Goal: Task Accomplishment & Management: Manage account settings

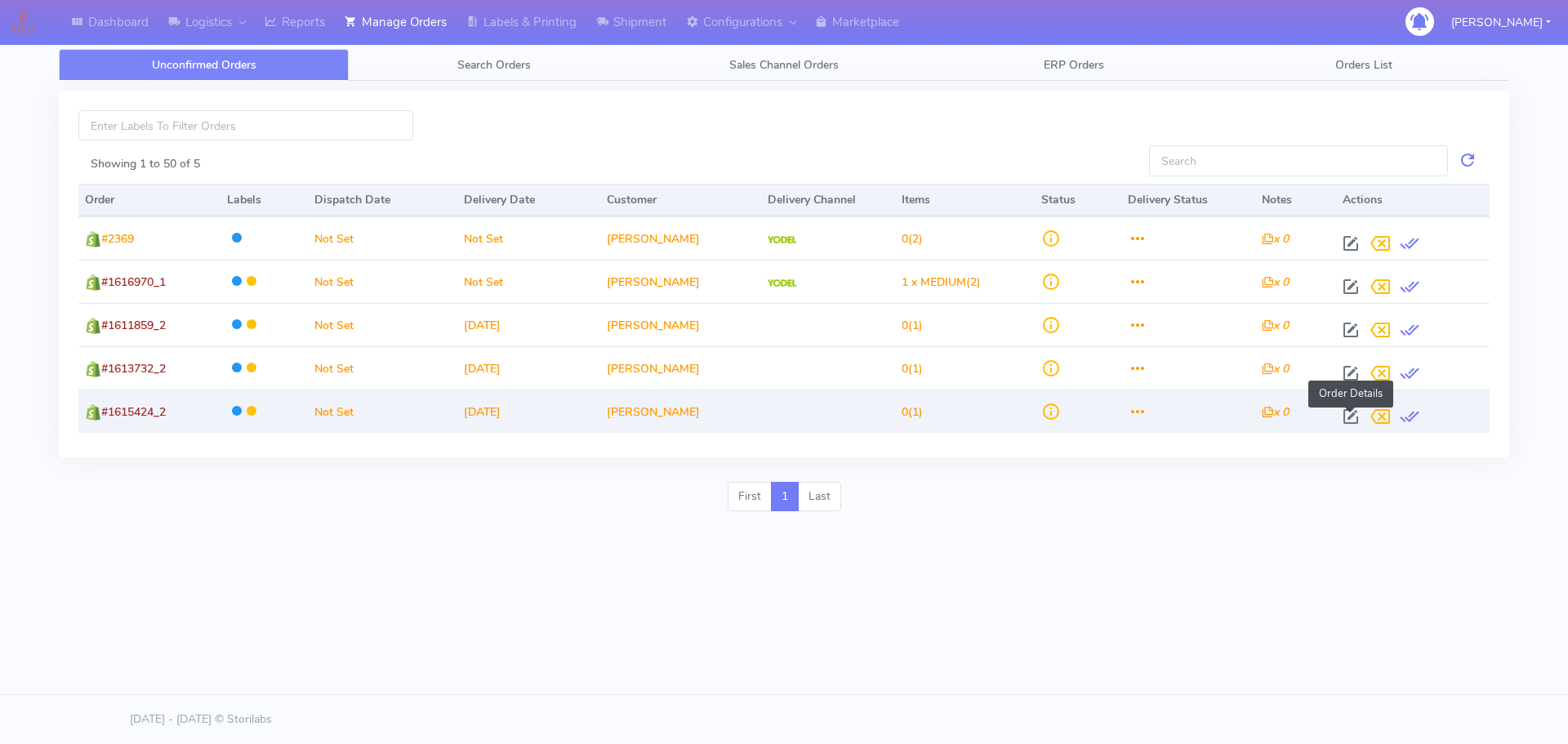
click at [1345, 415] on span at bounding box center [1351, 420] width 30 height 16
select select
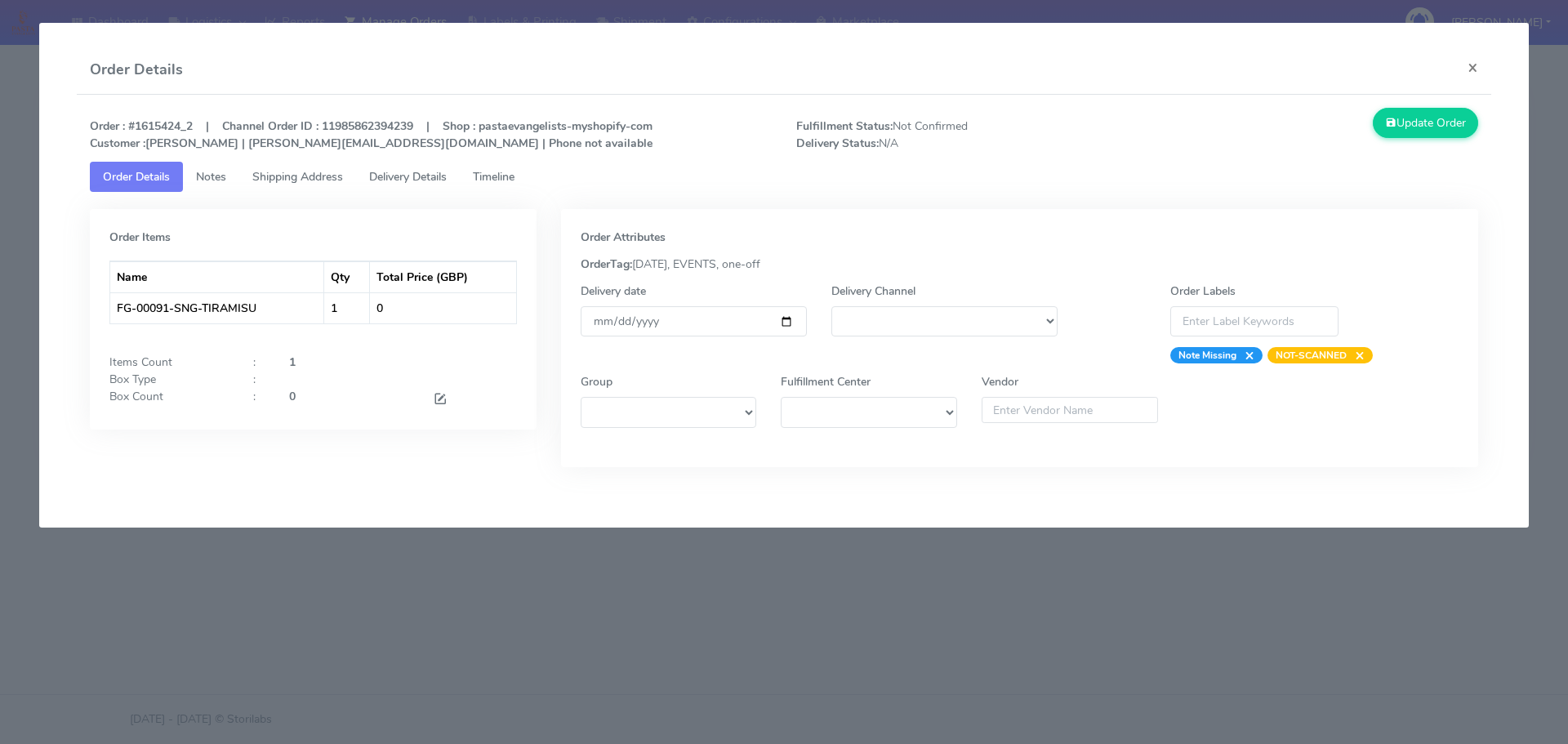
click at [1045, 577] on modal-container "Order Details × Order : #1615424_2 | Channel Order ID : 11985862394239 | Shop :…" at bounding box center [784, 372] width 1568 height 744
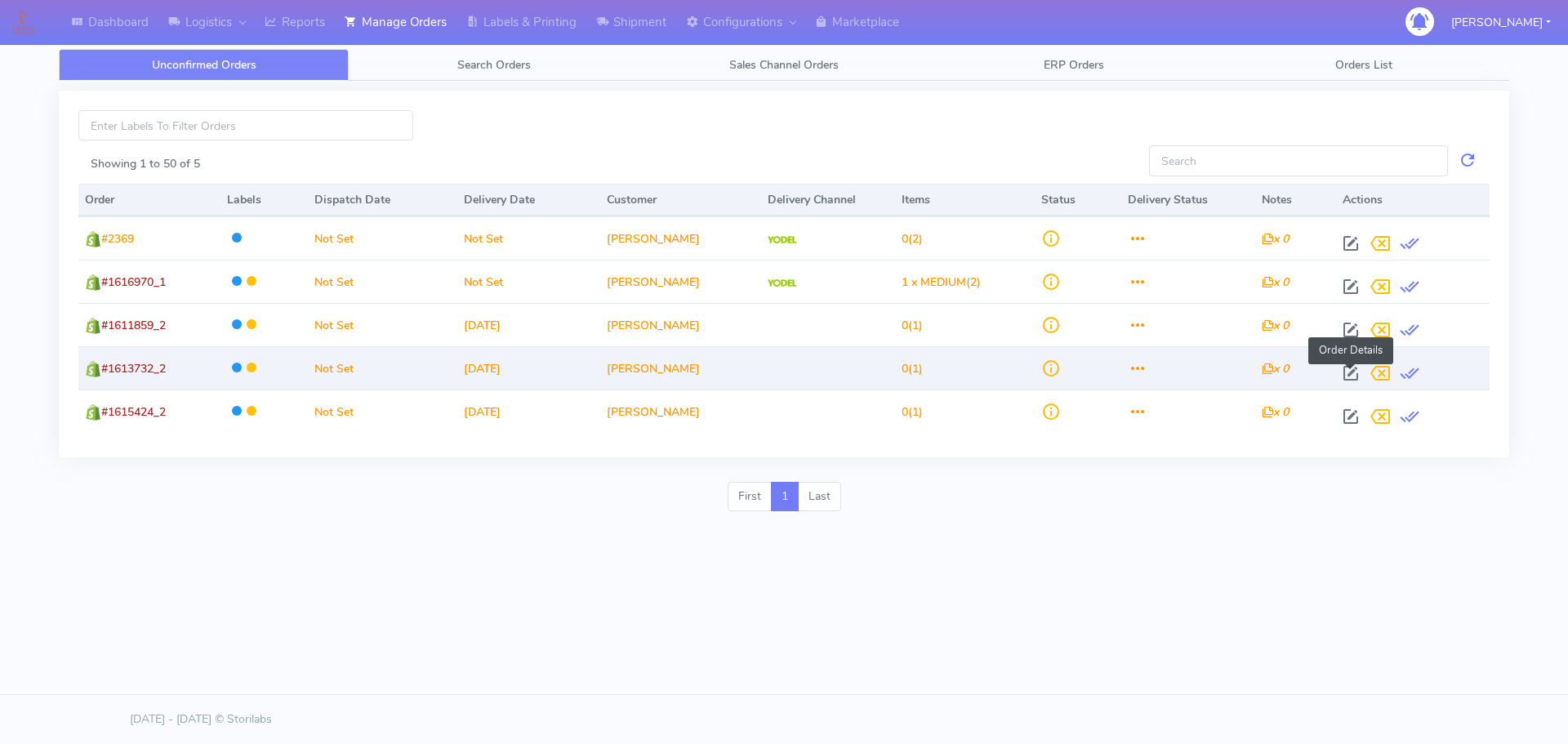
click at [1350, 378] on span at bounding box center [1351, 377] width 30 height 16
select select
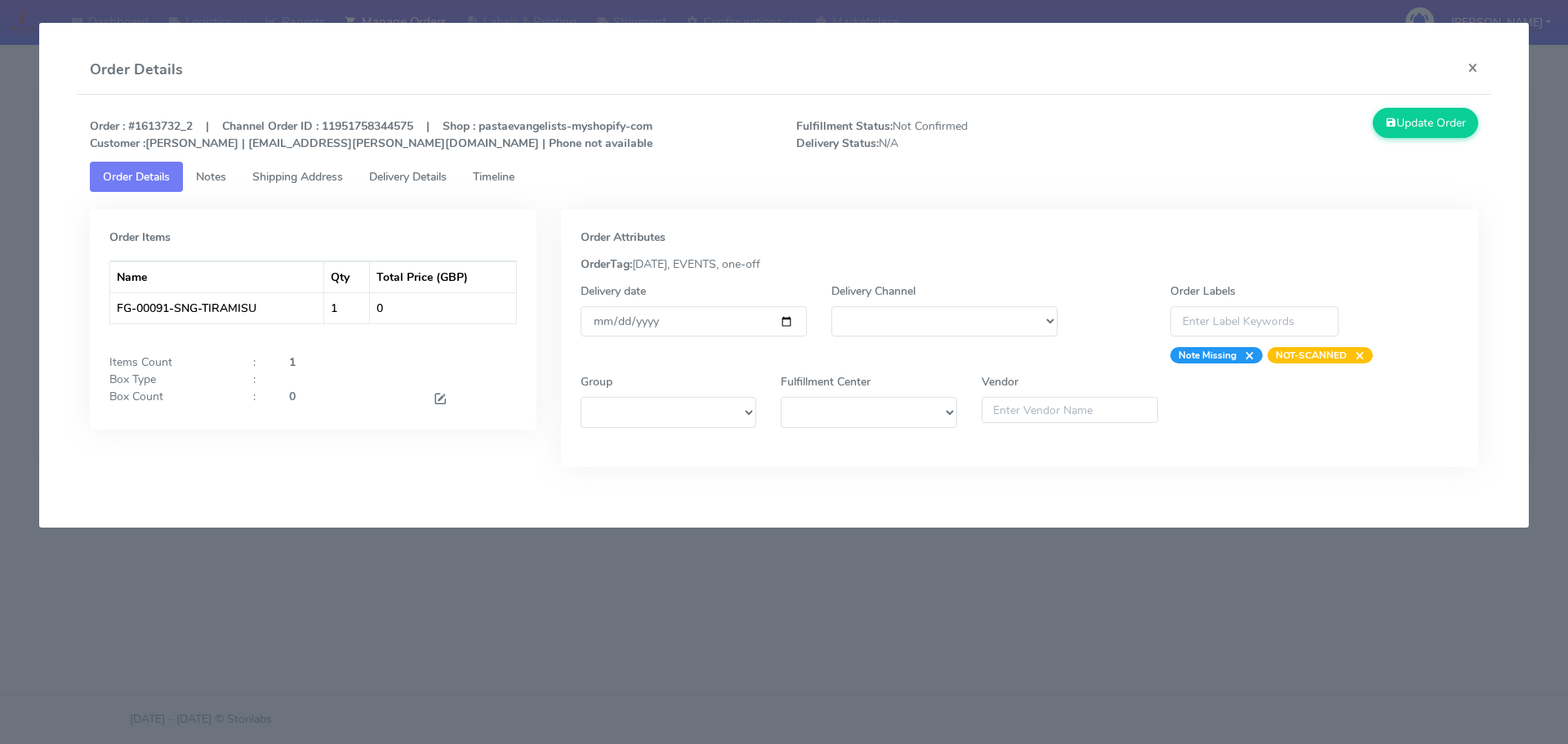
click at [1343, 577] on modal-container "Order Details × Order : #1613732_2 | Channel Order ID : 11951758344575 | Shop :…" at bounding box center [784, 372] width 1568 height 744
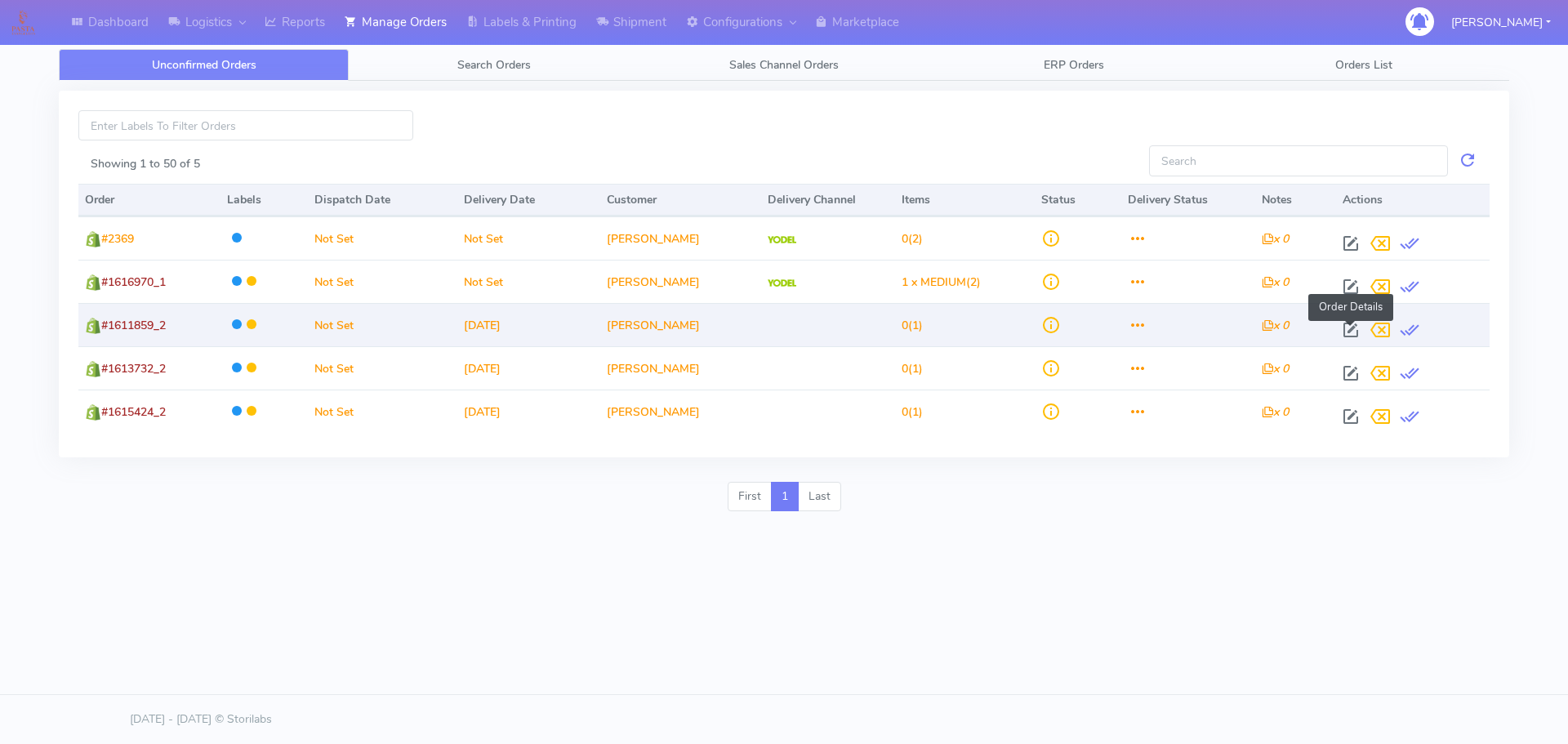
click at [1351, 329] on span at bounding box center [1351, 333] width 30 height 16
select select
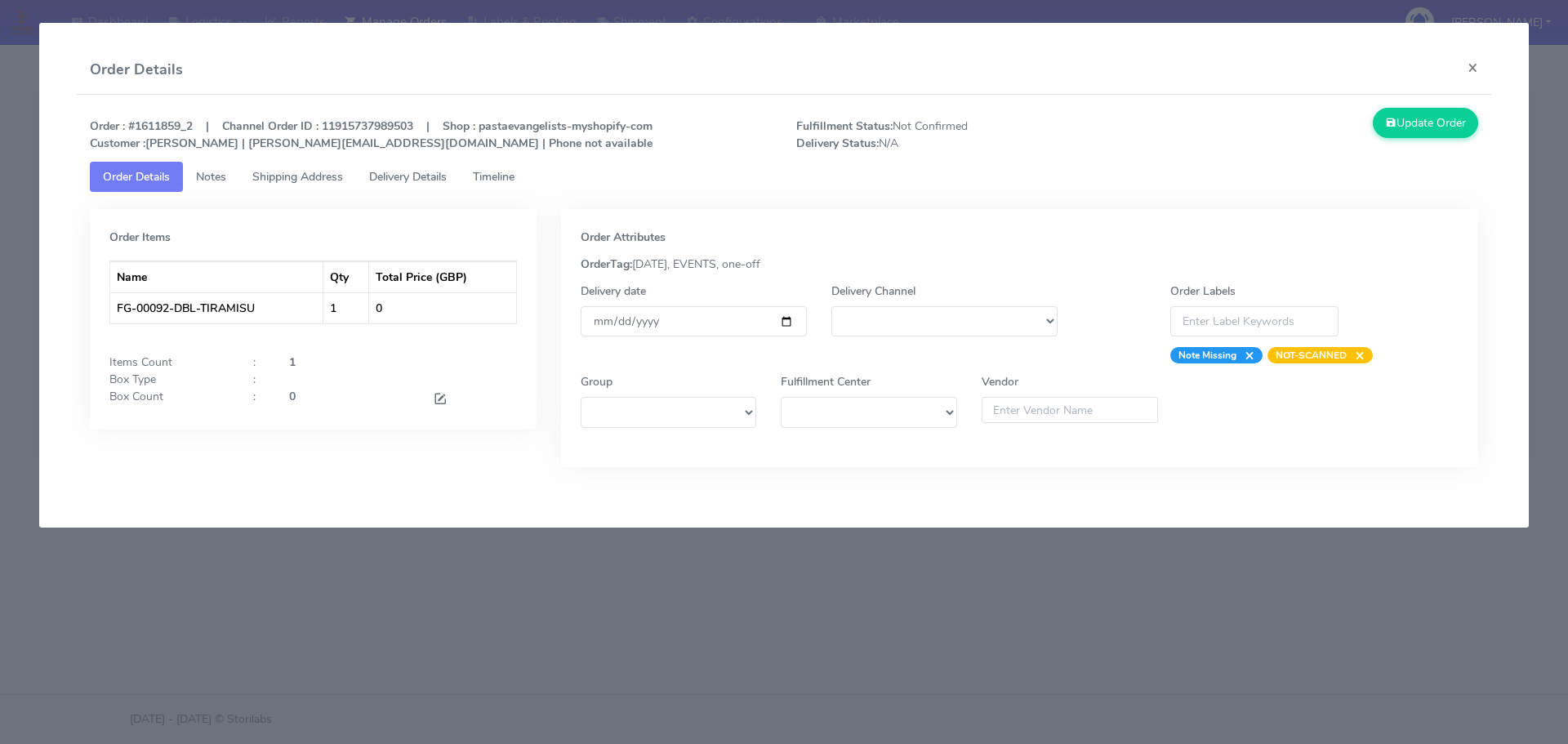
click at [1315, 578] on modal-container "Order Details × Order : #1611859_2 | Channel Order ID : 11915737989503 | Shop :…" at bounding box center [784, 372] width 1568 height 744
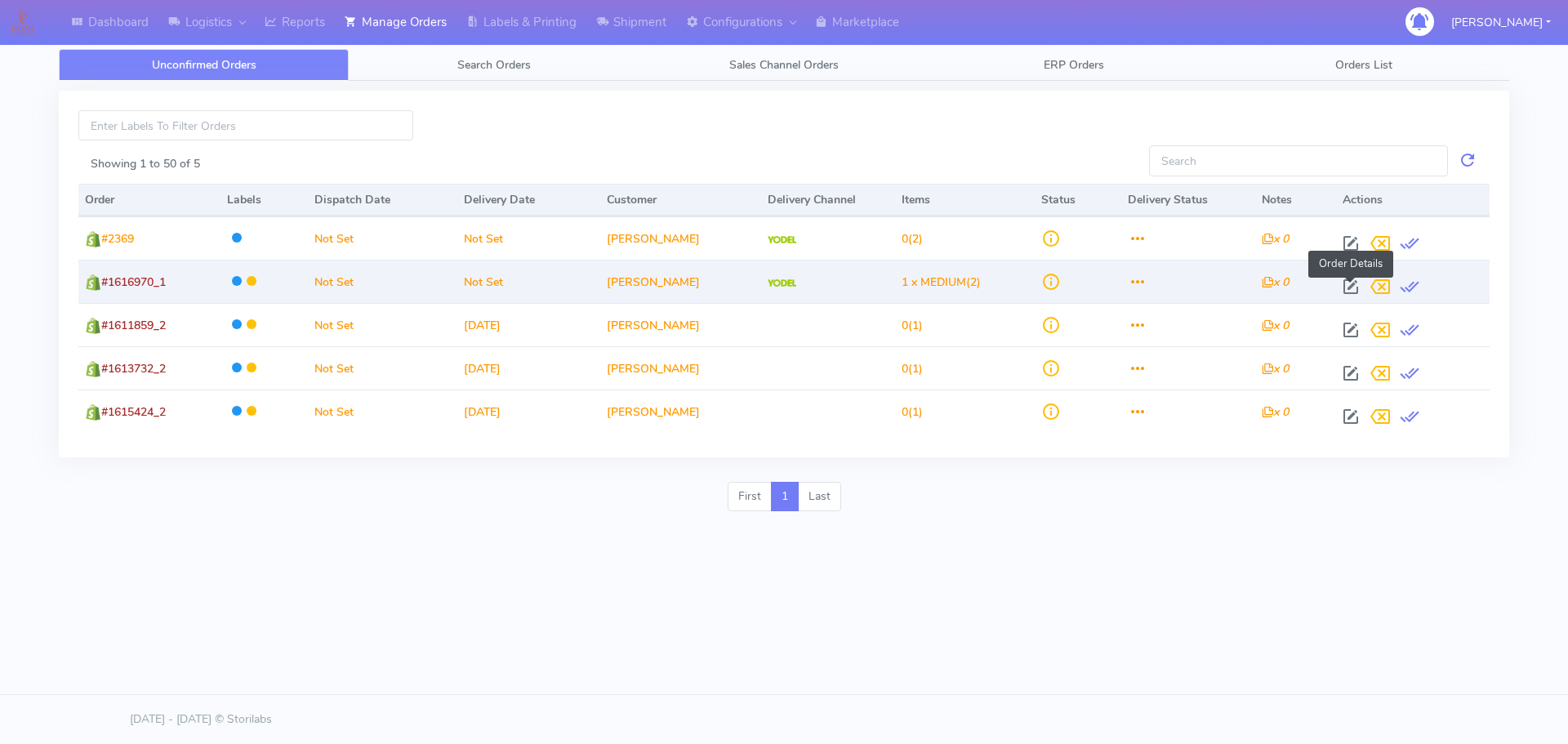
click at [1351, 283] on span at bounding box center [1351, 290] width 30 height 16
select select "5"
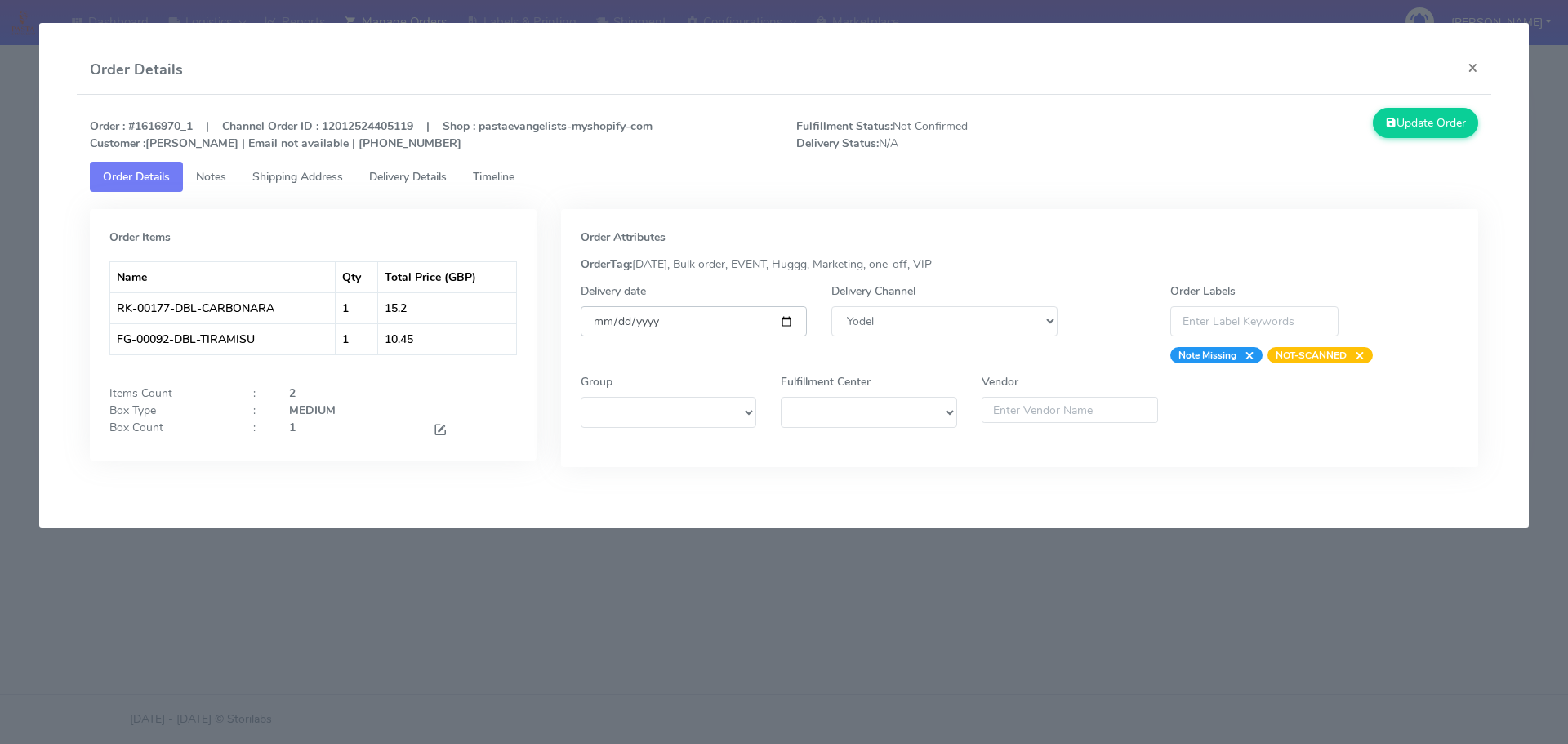
click at [790, 317] on input "date" at bounding box center [694, 321] width 226 height 31
type input "[DATE]"
click at [1396, 109] on button "Update Order" at bounding box center [1426, 122] width 106 height 31
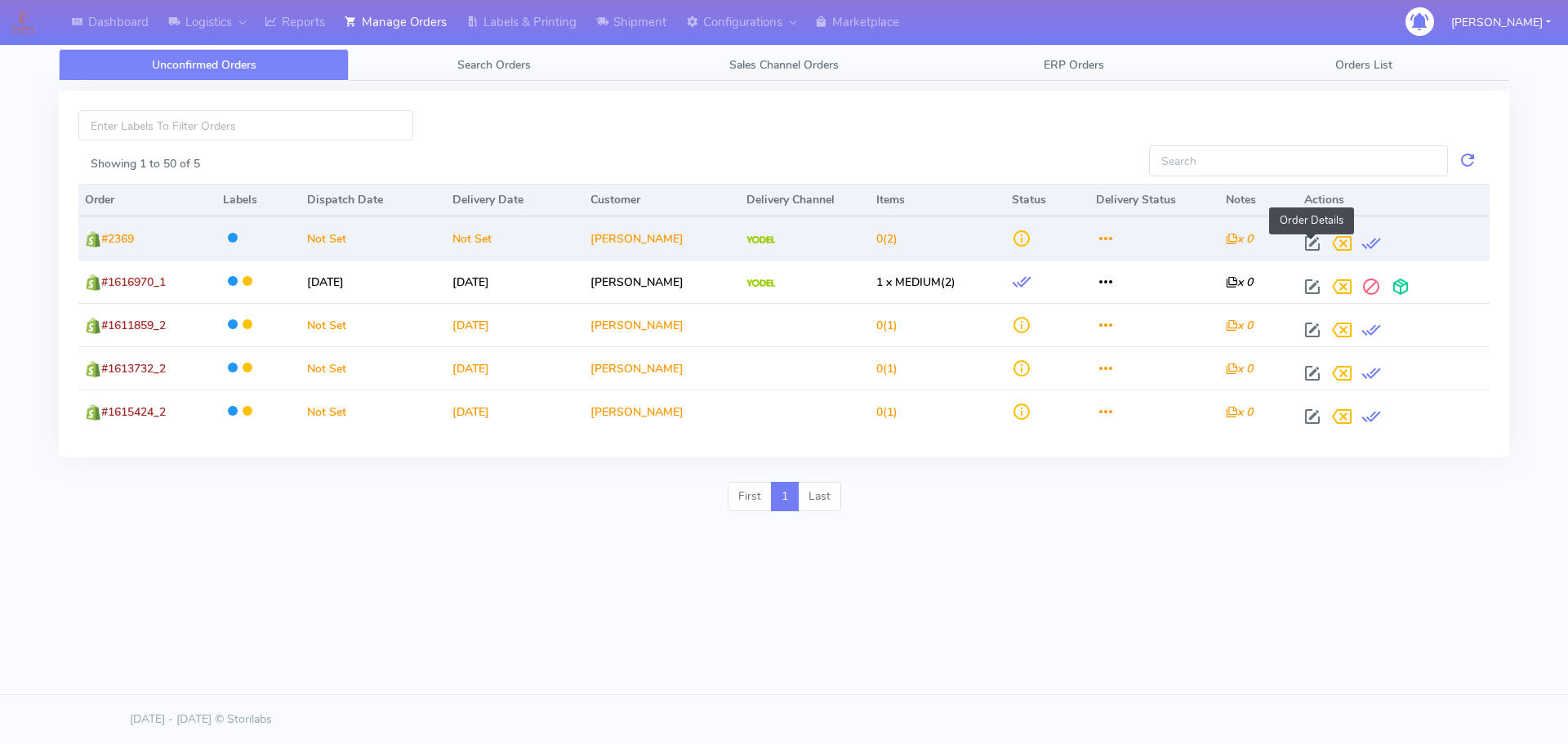
click at [1315, 242] on span at bounding box center [1313, 247] width 30 height 16
select select "5"
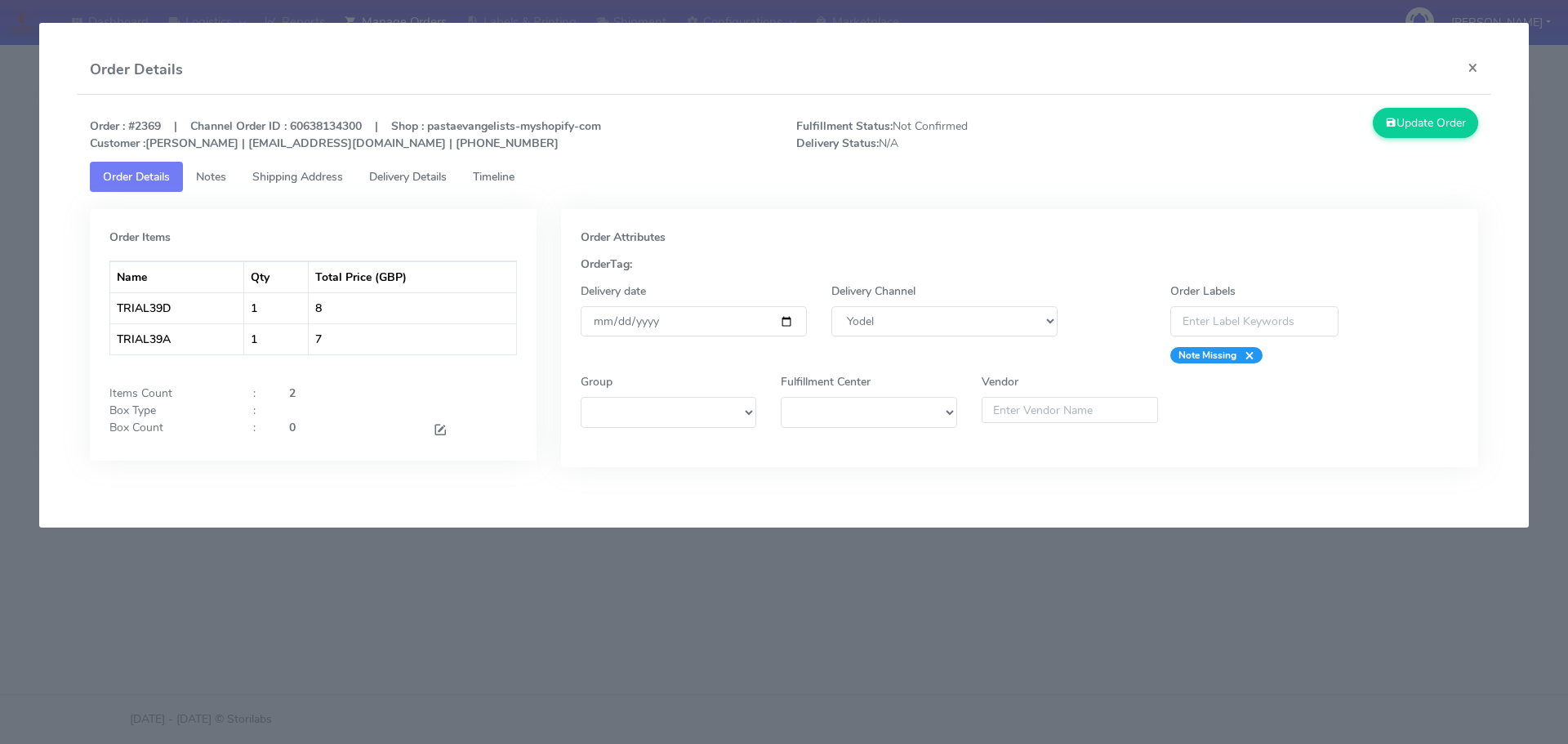
click at [612, 567] on modal-container "Order Details × Order : #2369 | Channel Order ID : 60638134300 | Shop : pastaev…" at bounding box center [784, 372] width 1568 height 744
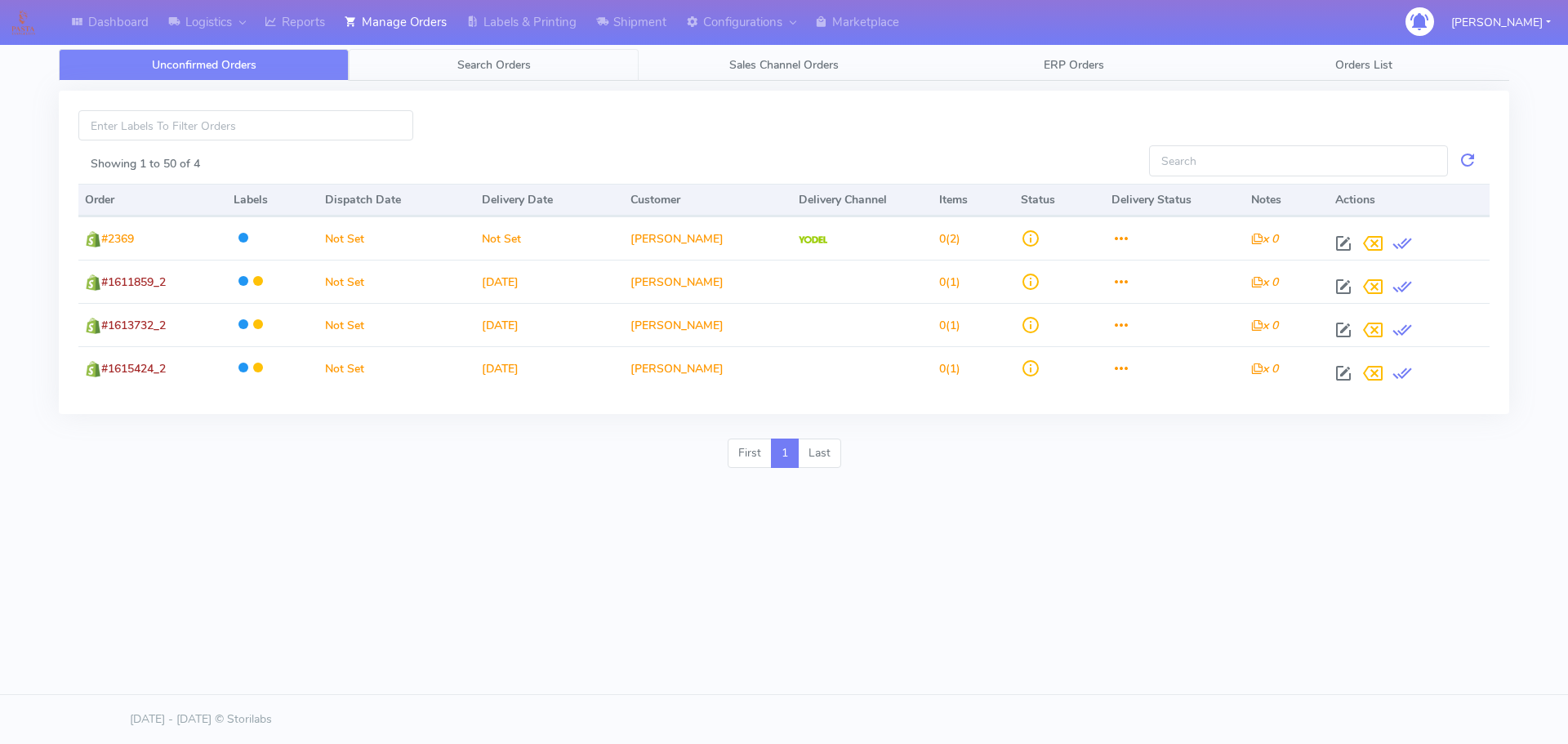
click at [504, 65] on span "Search Orders" at bounding box center [494, 65] width 73 height 16
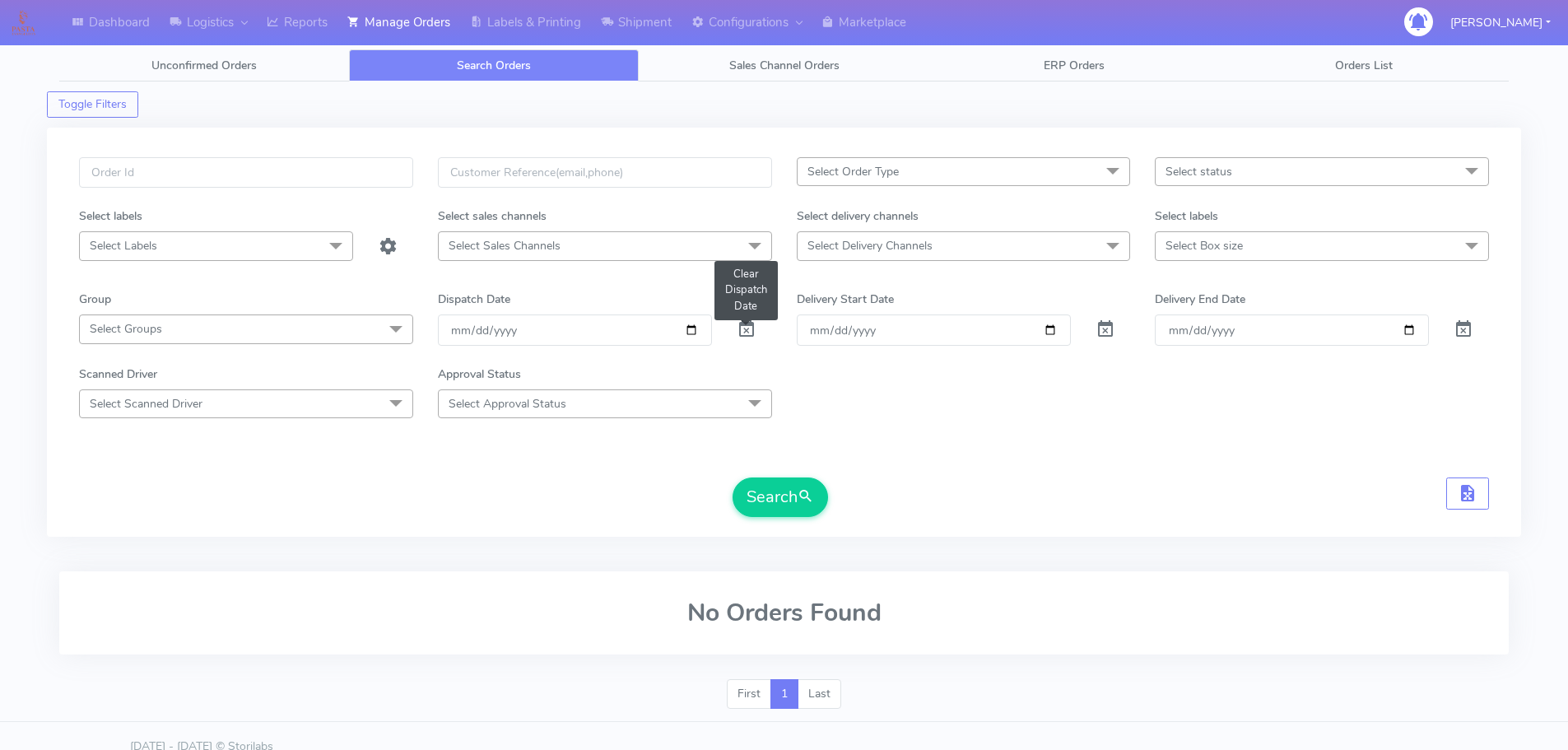
click at [751, 329] on span at bounding box center [746, 333] width 20 height 16
